Goal: Find specific page/section: Find specific page/section

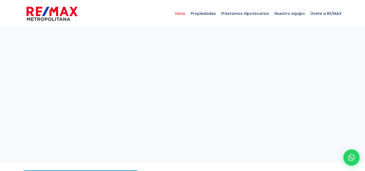
select select
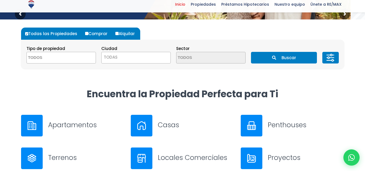
scroll to position [154, 0]
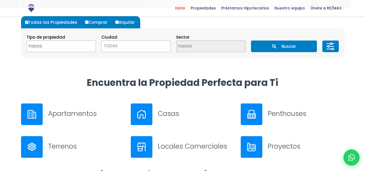
click at [276, 41] on button "Buscar" at bounding box center [284, 47] width 66 height 12
drag, startPoint x: 271, startPoint y: 46, endPoint x: 269, endPoint y: 53, distance: 7.4
click at [271, 46] on button "Buscar" at bounding box center [284, 47] width 66 height 12
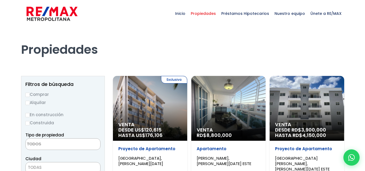
select select
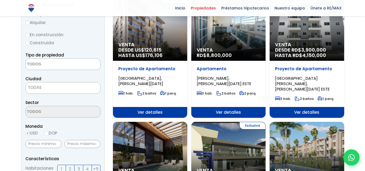
scroll to position [82, 0]
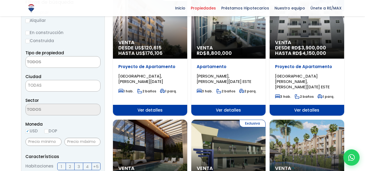
click at [231, 105] on span "Ver detalles" at bounding box center [229, 110] width 74 height 11
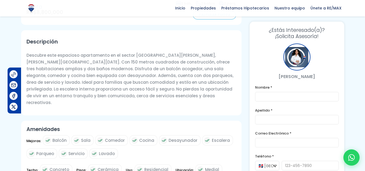
scroll to position [171, 0]
